Goal: Task Accomplishment & Management: Manage account settings

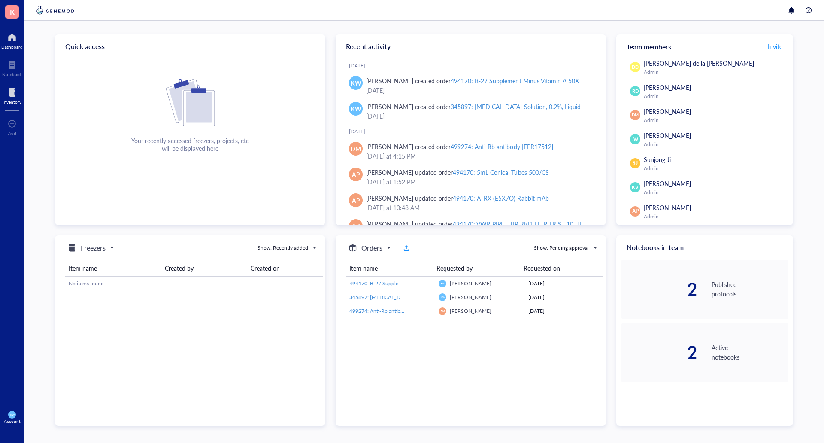
click at [14, 95] on div at bounding box center [12, 92] width 19 height 14
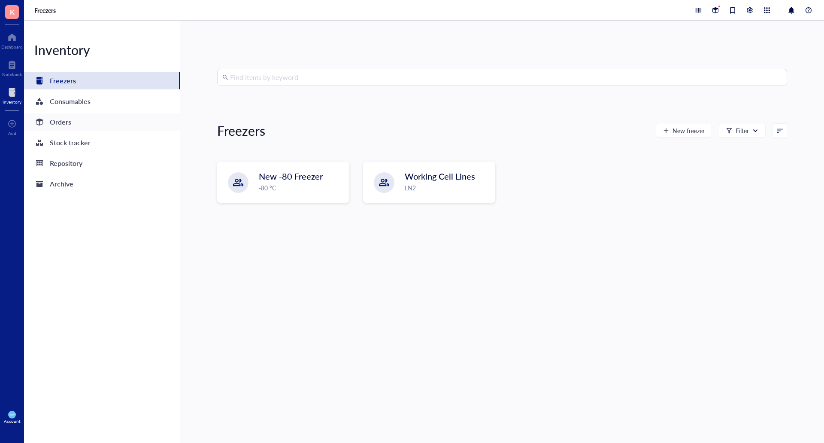
click at [55, 121] on div "Orders" at bounding box center [60, 122] width 21 height 12
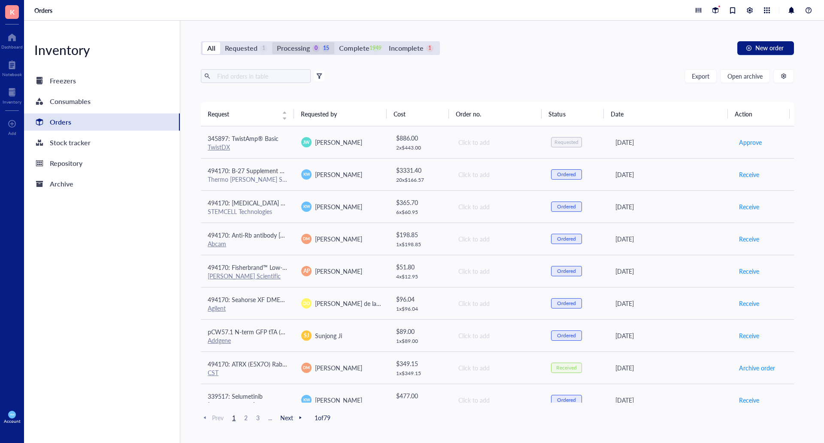
click at [315, 47] on div "0" at bounding box center [316, 48] width 7 height 7
click at [272, 42] on input "Processing 0 15" at bounding box center [272, 42] width 0 height 0
